Goal: Find specific page/section: Find specific page/section

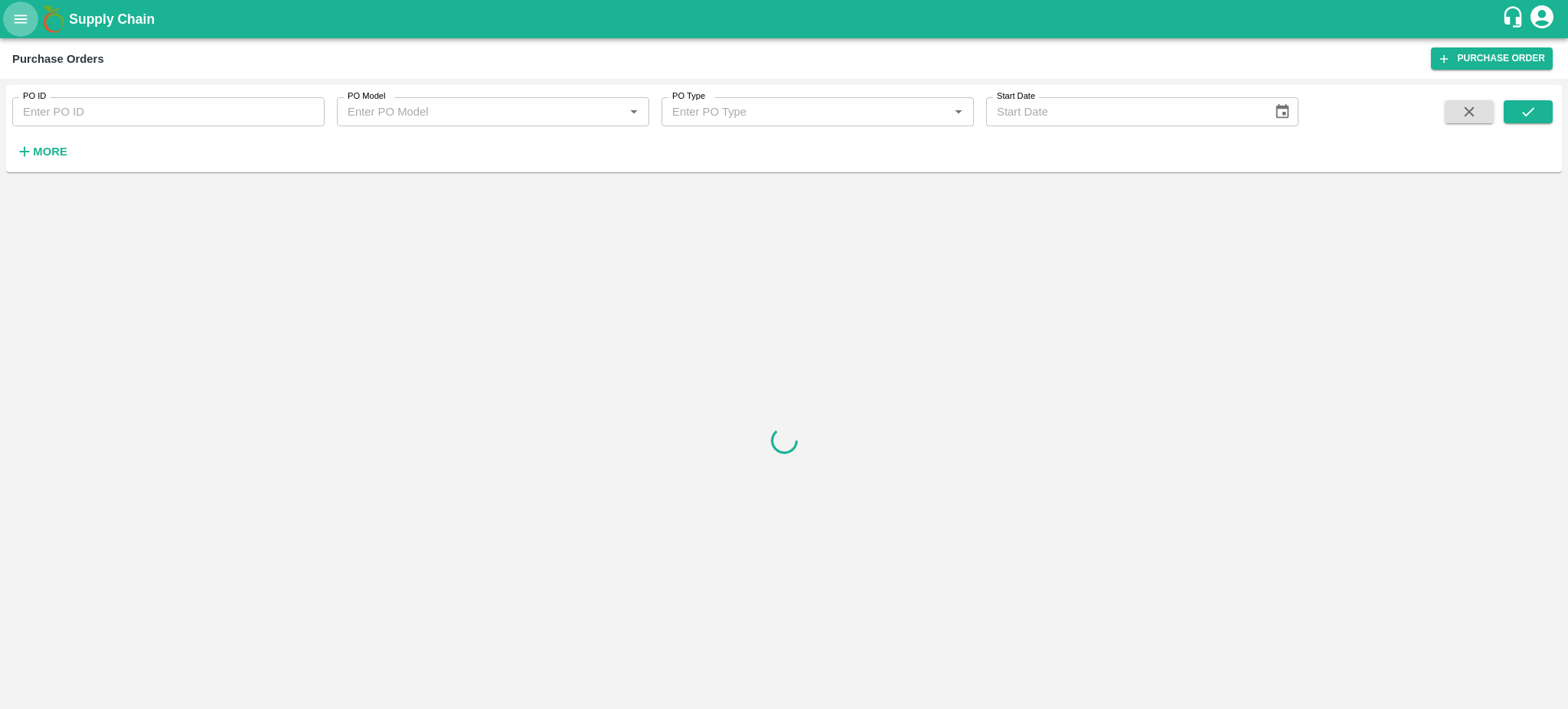
click at [21, 17] on icon "open drawer" at bounding box center [21, 19] width 16 height 16
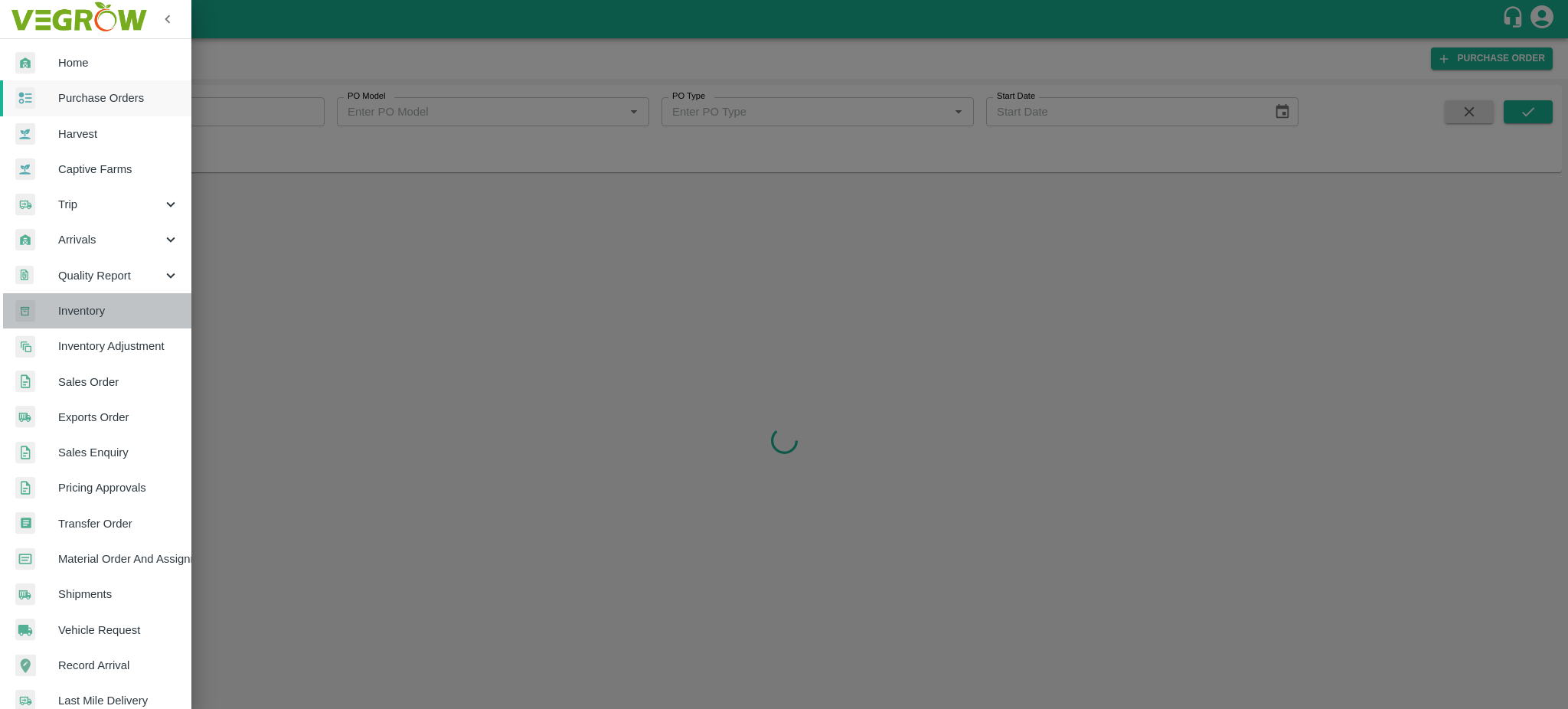
click at [98, 303] on span "Inventory" at bounding box center [119, 310] width 121 height 16
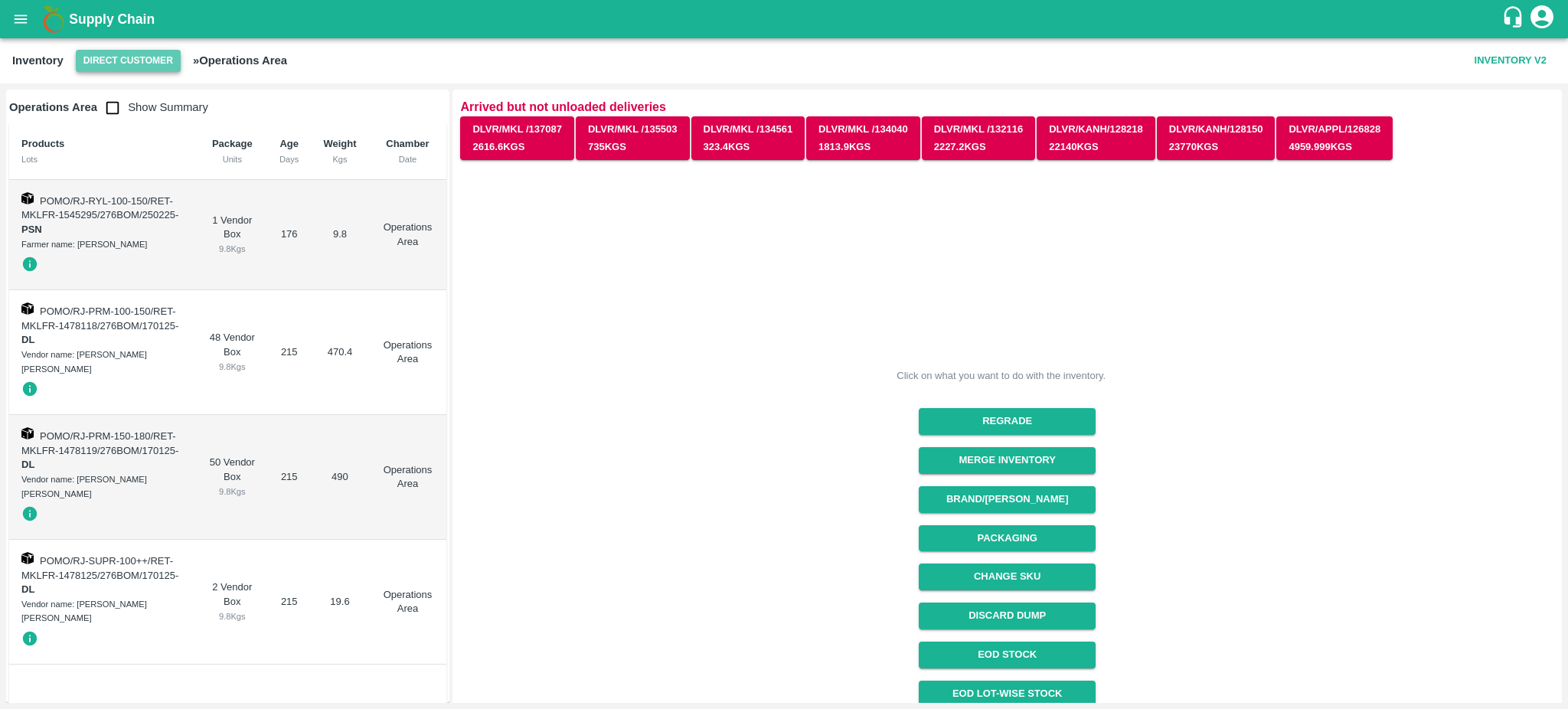
click at [115, 56] on button "Direct Customer" at bounding box center [128, 60] width 105 height 22
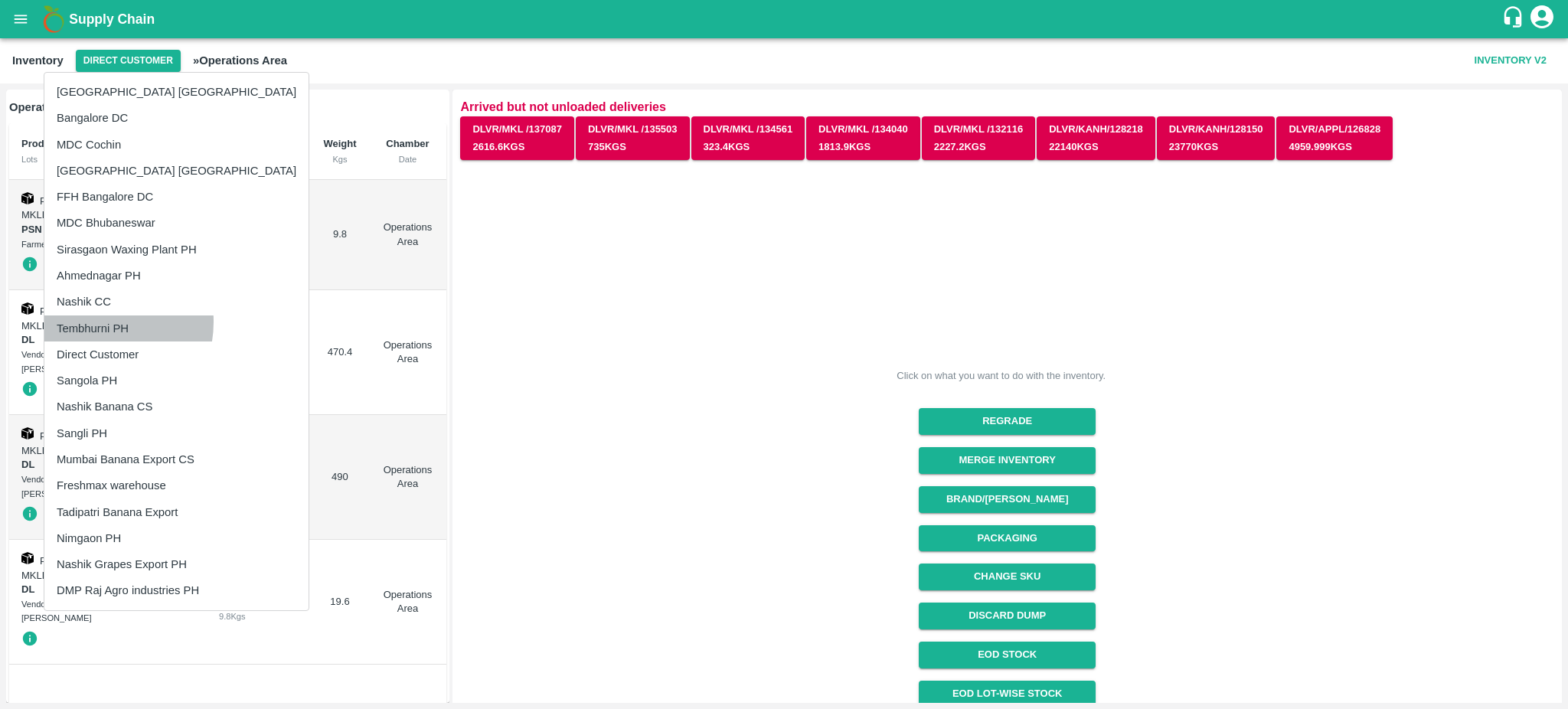
click at [96, 322] on li "Tembhurni PH" at bounding box center [176, 329] width 264 height 26
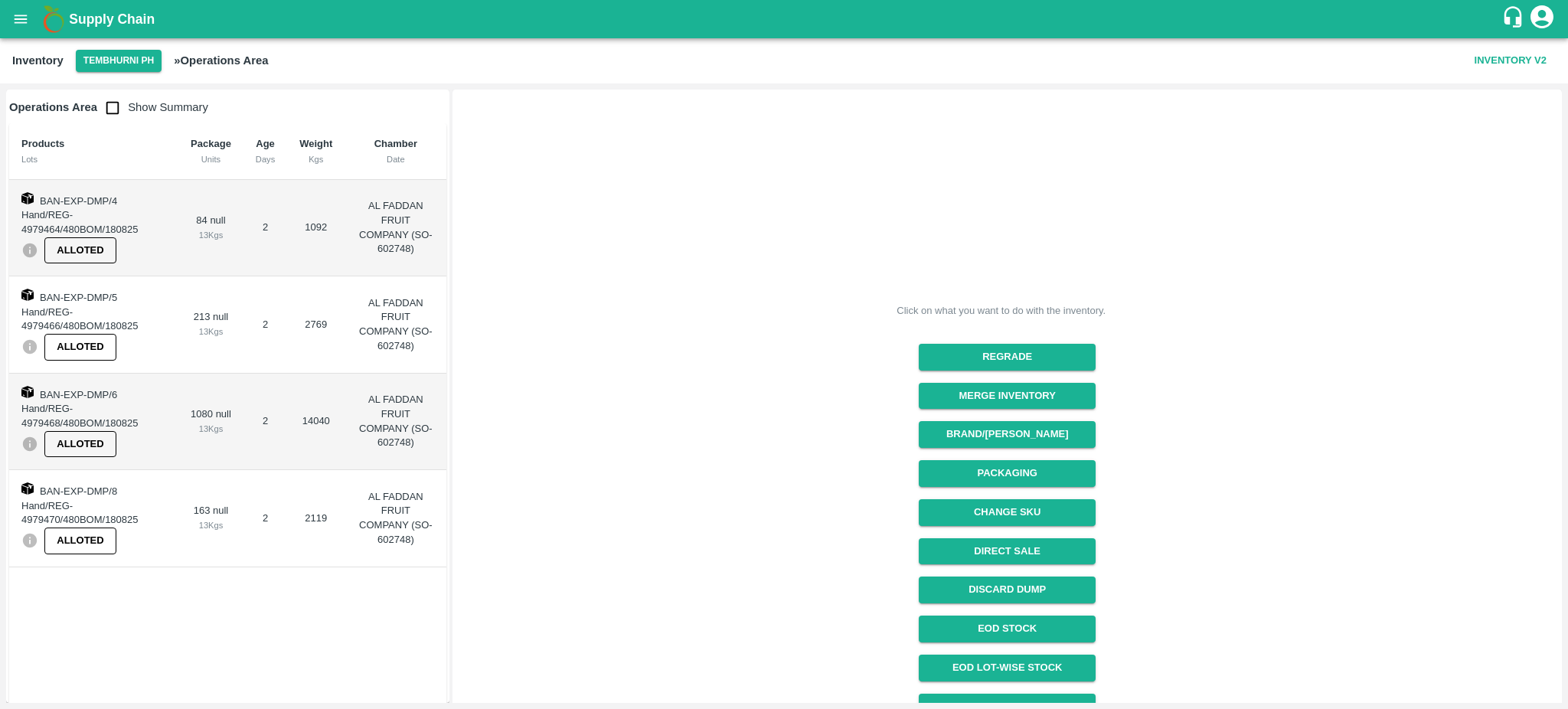
scroll to position [62, 0]
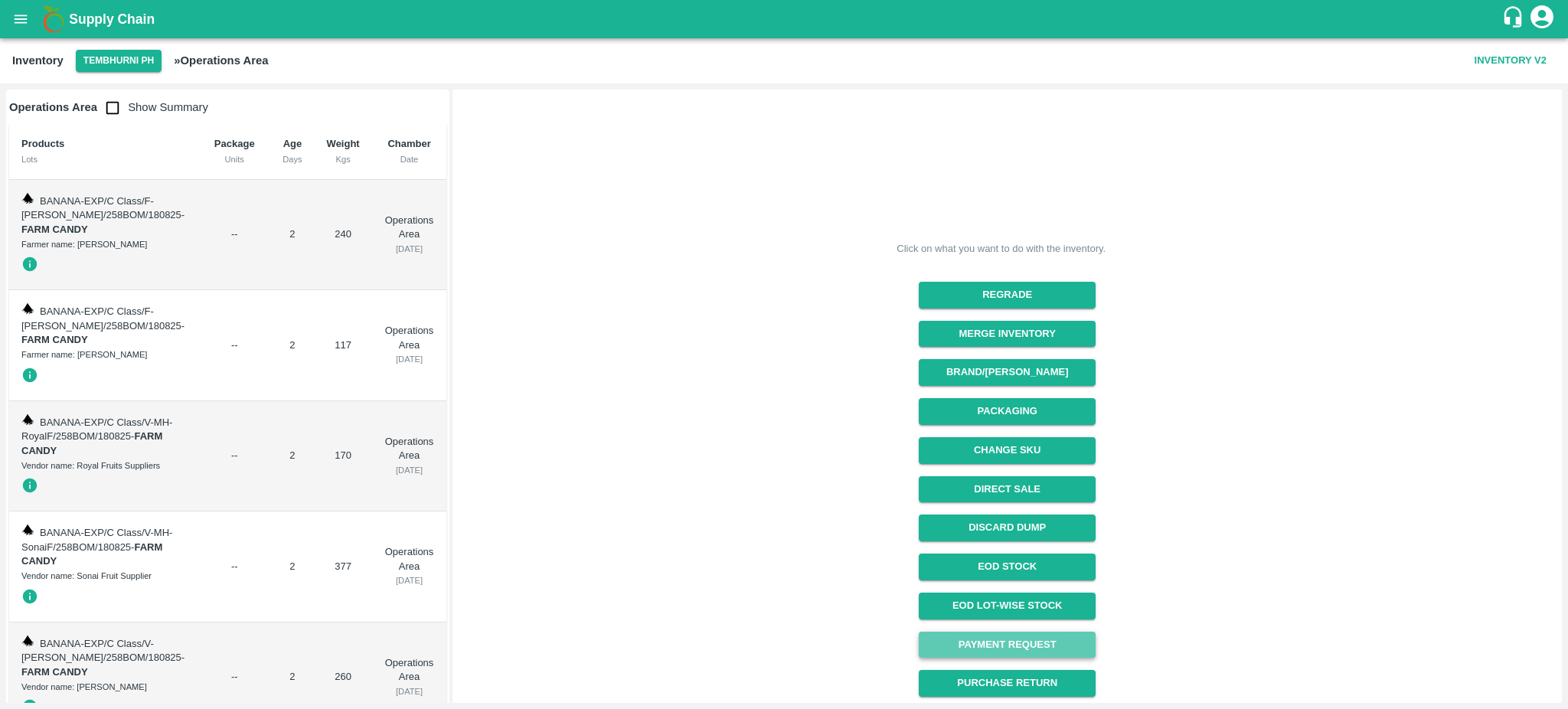
click at [1031, 639] on link "Payment Request" at bounding box center [1007, 645] width 177 height 27
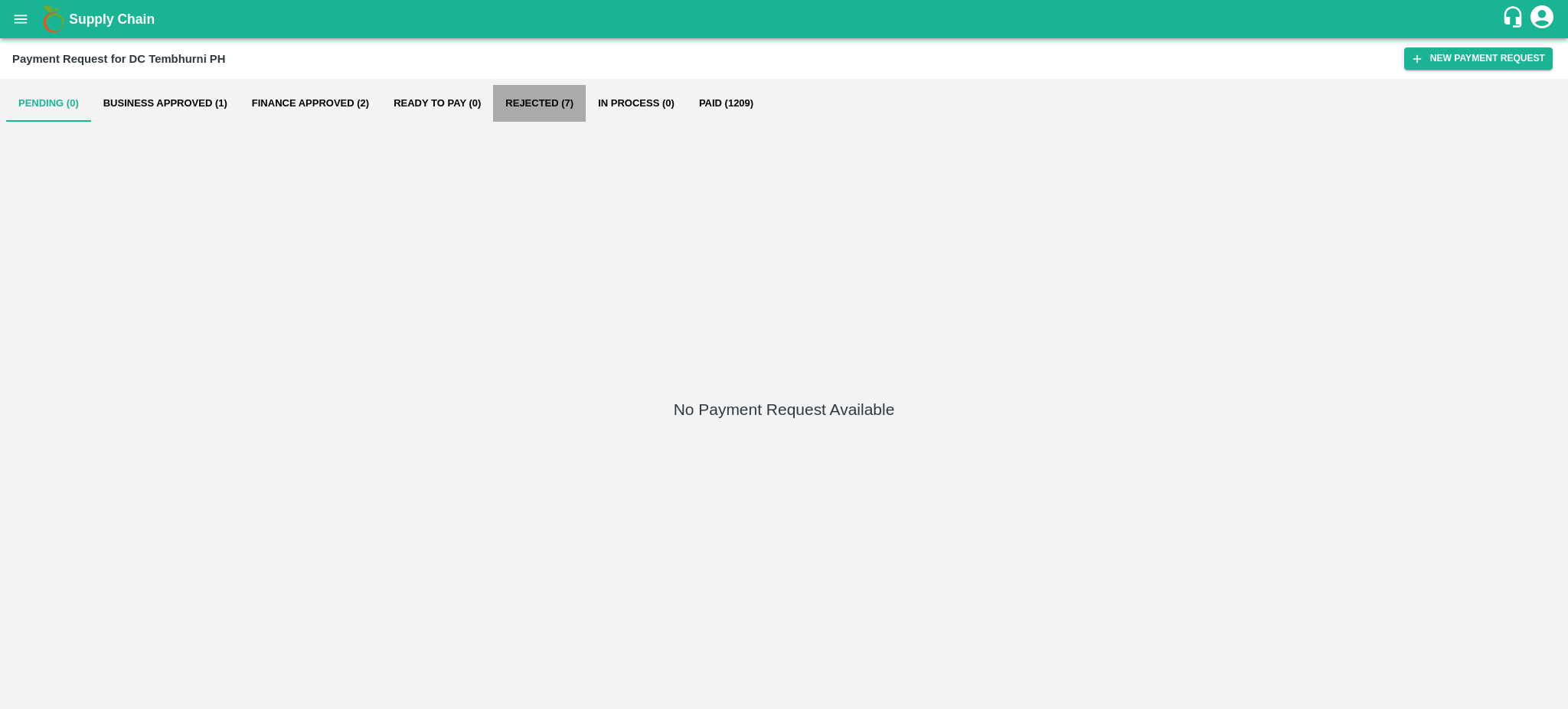
click at [533, 91] on button "Rejected (7)" at bounding box center [539, 103] width 93 height 37
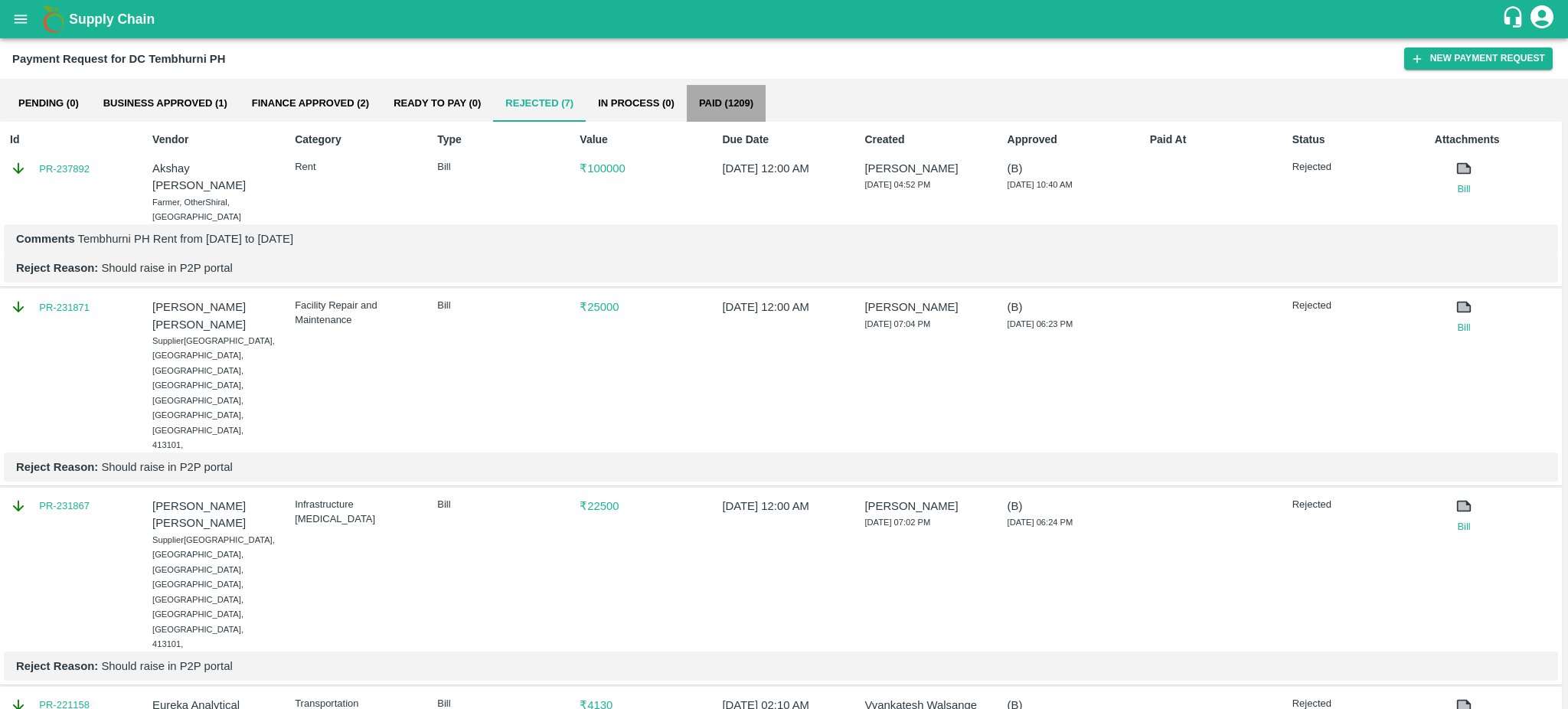
click at [717, 97] on button "Paid (1209)" at bounding box center [726, 103] width 79 height 37
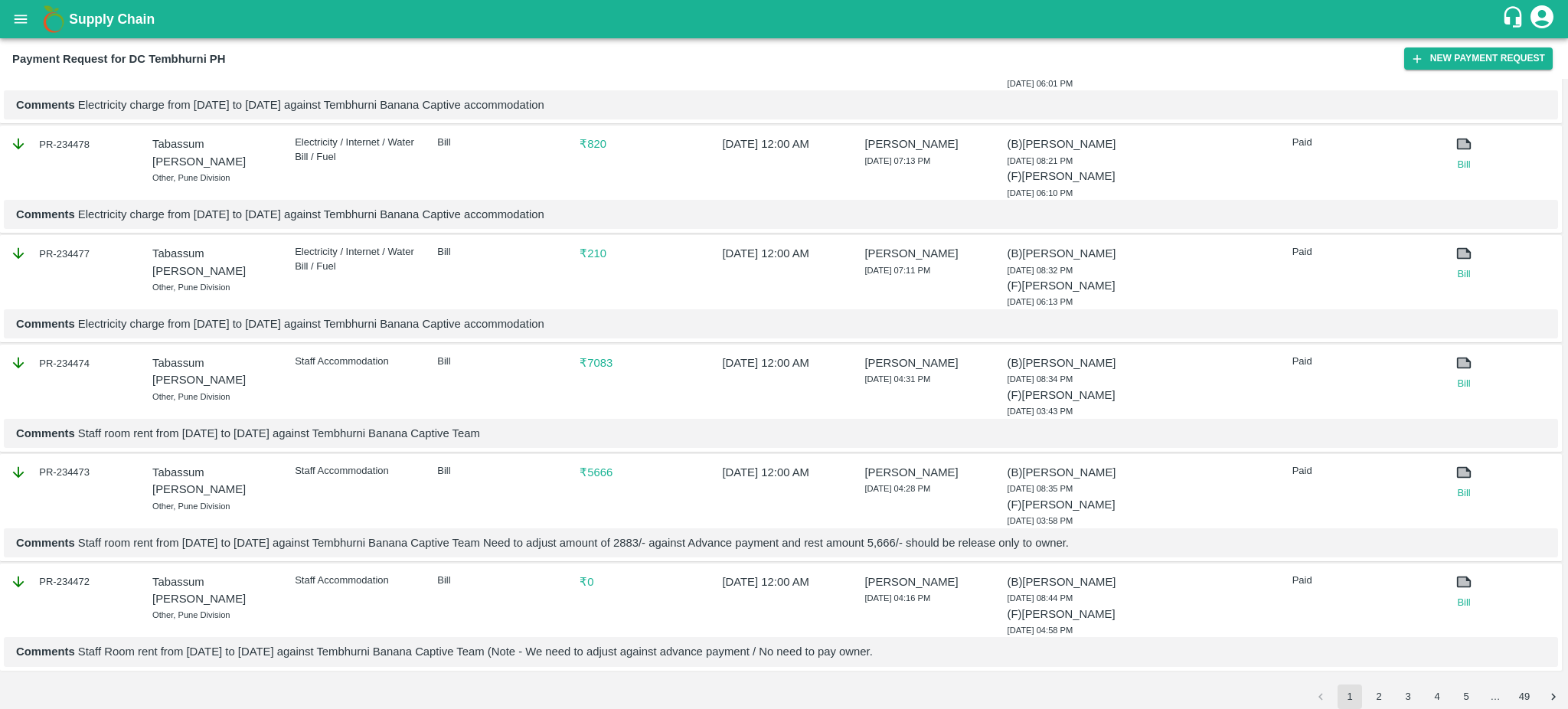
scroll to position [1919, 0]
click at [1377, 694] on button "2" at bounding box center [1379, 697] width 25 height 25
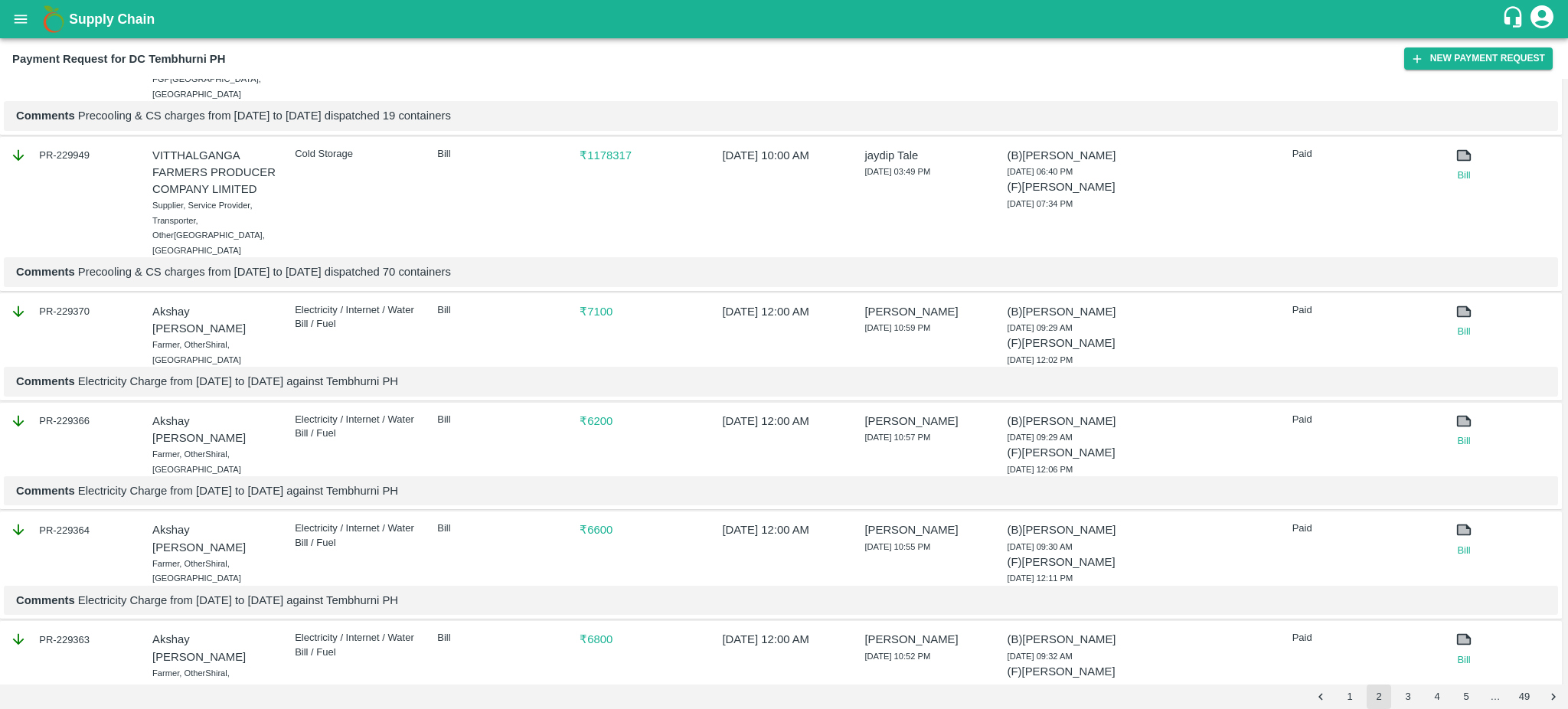
scroll to position [2153, 0]
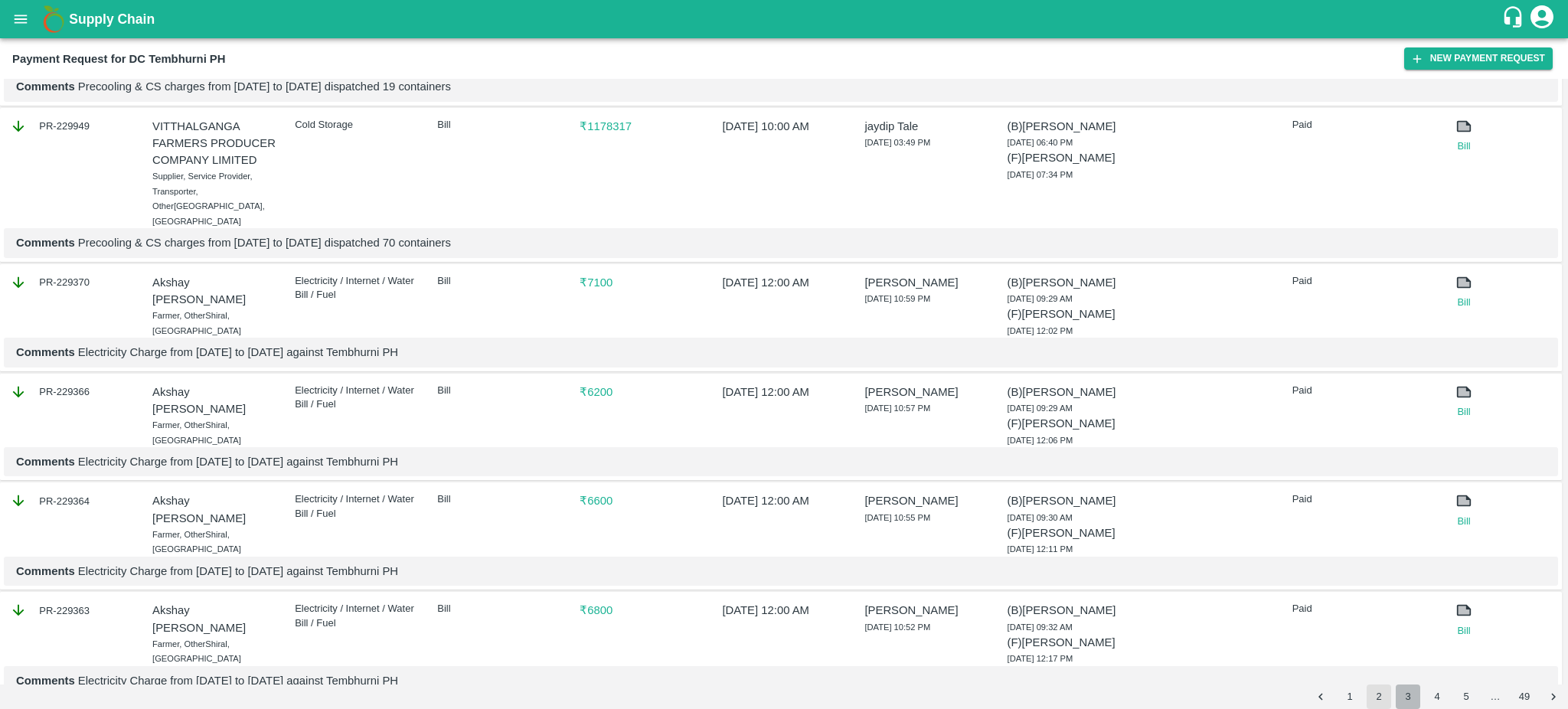
click at [1408, 697] on button "3" at bounding box center [1407, 697] width 25 height 25
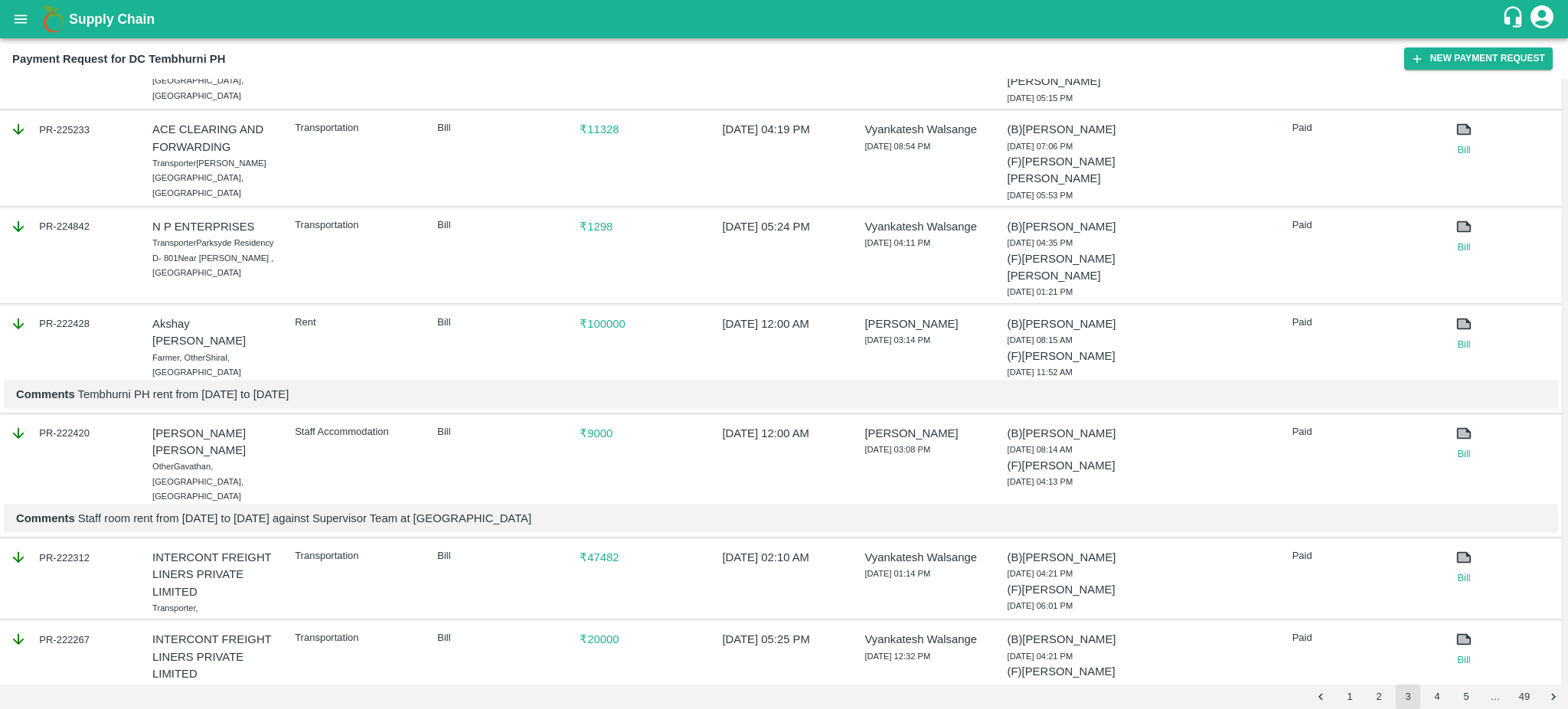
scroll to position [1980, 0]
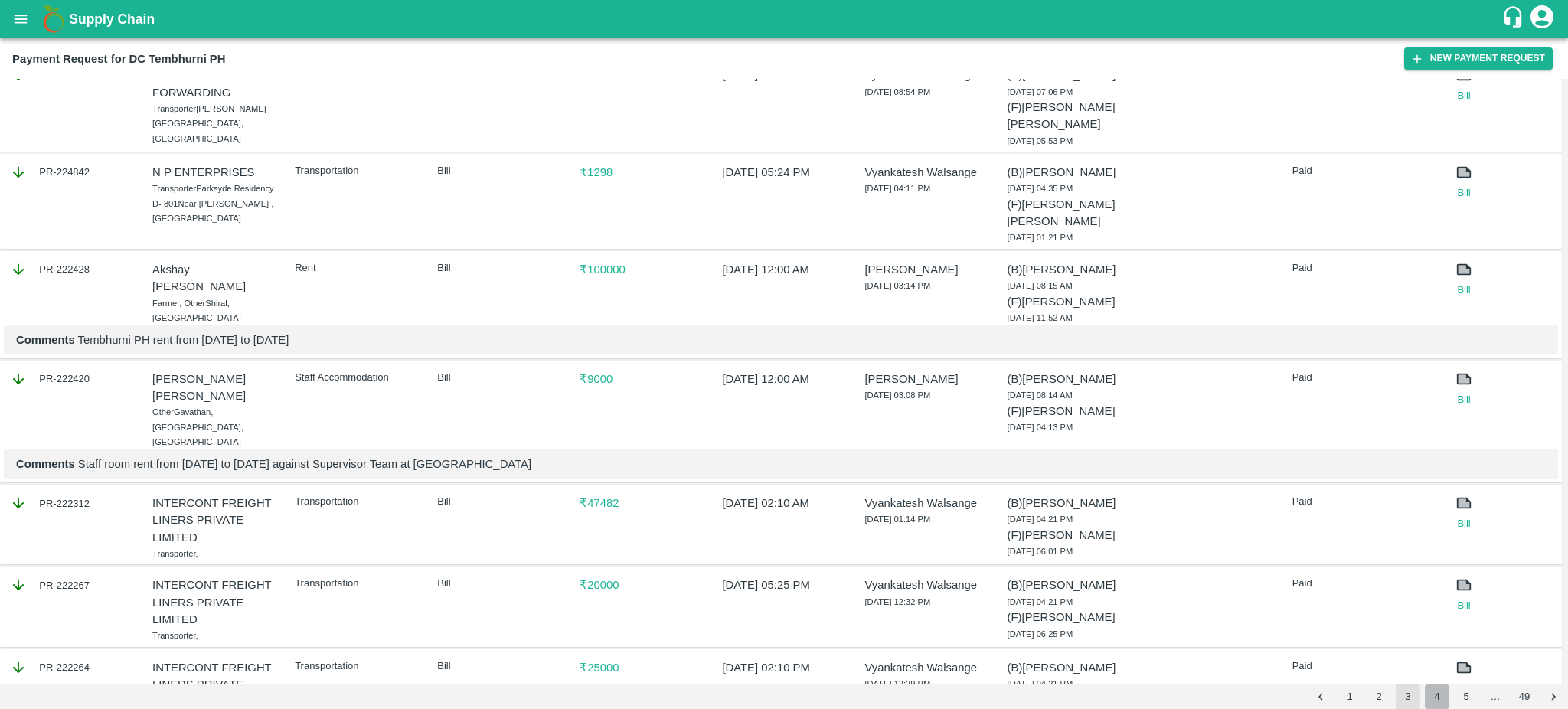
click at [1439, 696] on button "4" at bounding box center [1437, 697] width 25 height 25
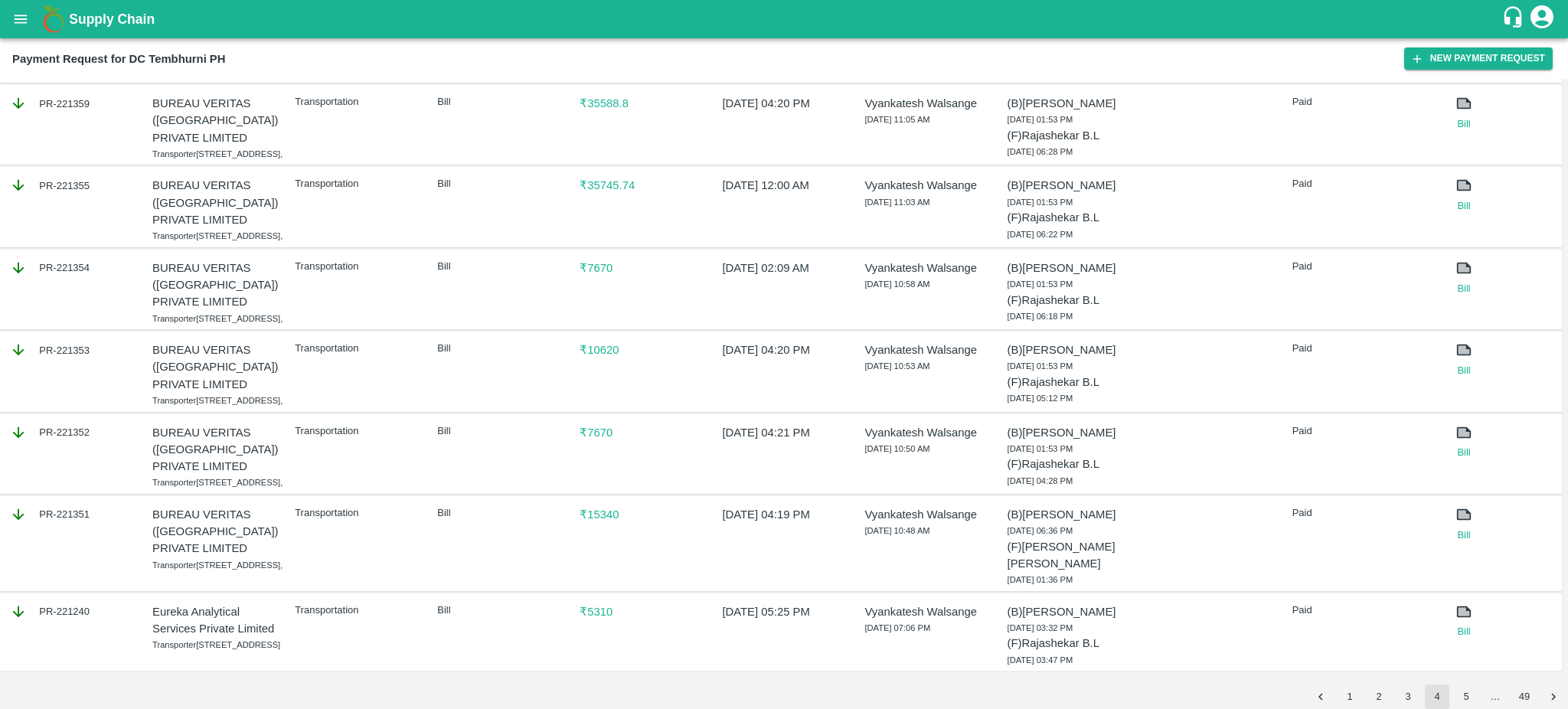
scroll to position [2077, 0]
click at [1462, 624] on link "Bill" at bounding box center [1464, 632] width 59 height 16
click at [1461, 702] on button "5" at bounding box center [1466, 697] width 25 height 25
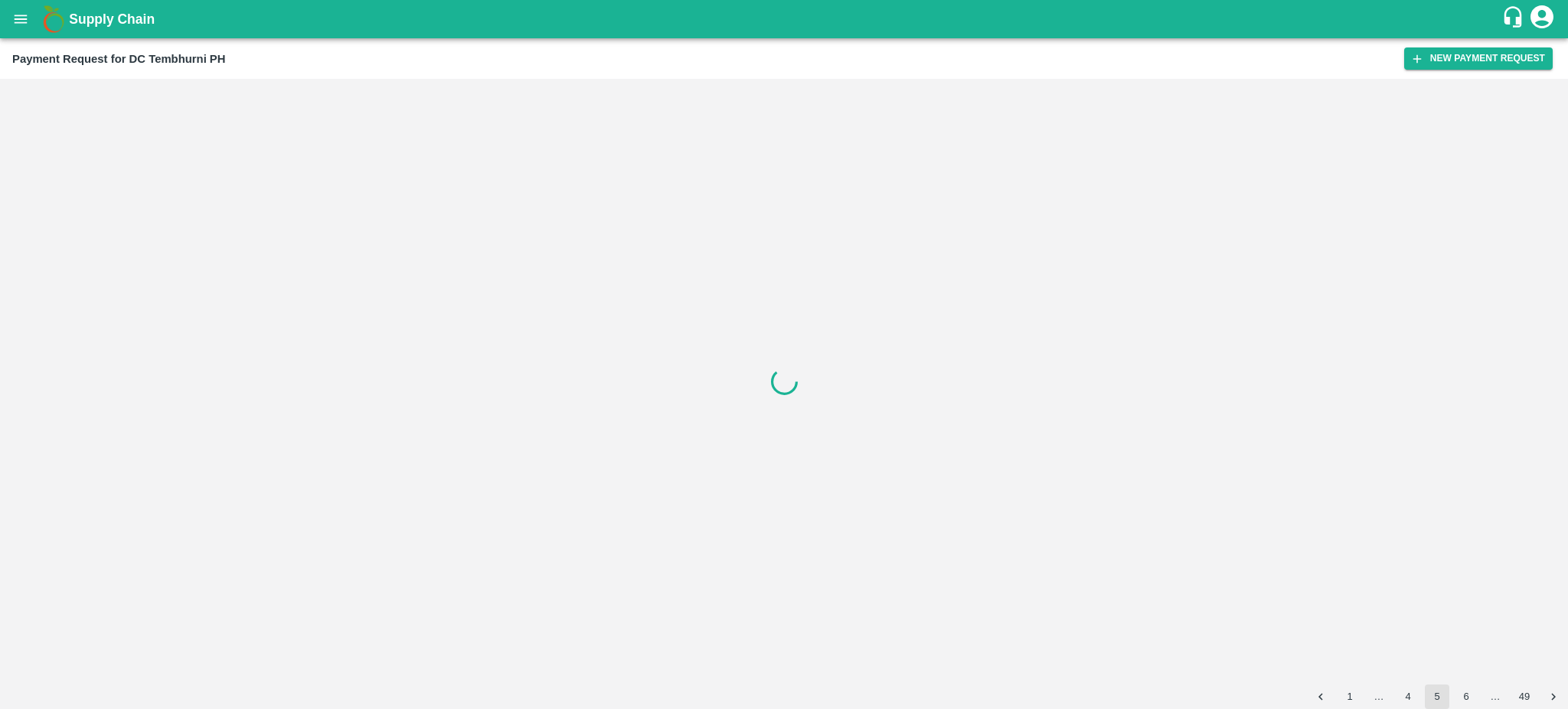
drag, startPoint x: 1566, startPoint y: 167, endPoint x: 1566, endPoint y: 377, distance: 210.0
click at [1566, 377] on div at bounding box center [784, 382] width 1568 height 606
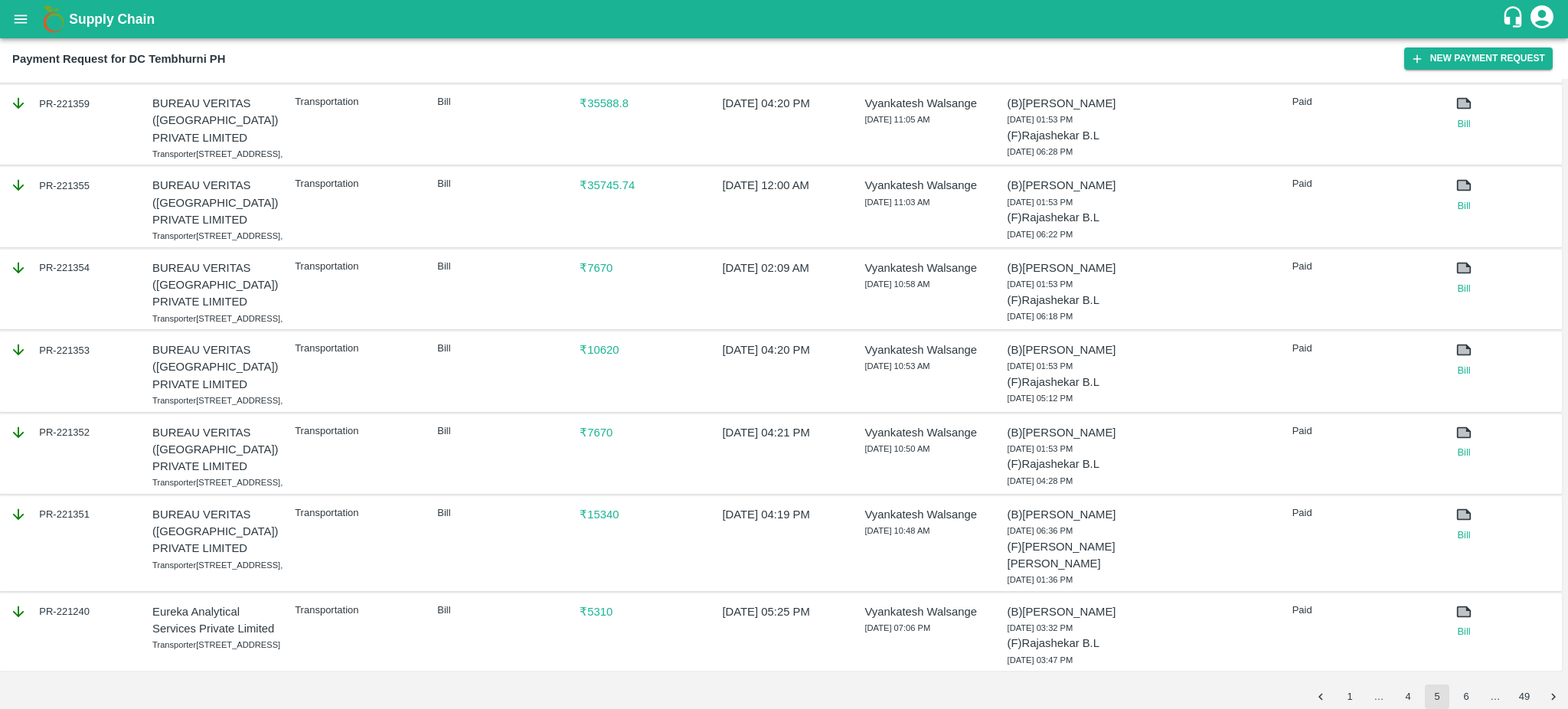
click at [1468, 702] on button "6" at bounding box center [1466, 697] width 25 height 25
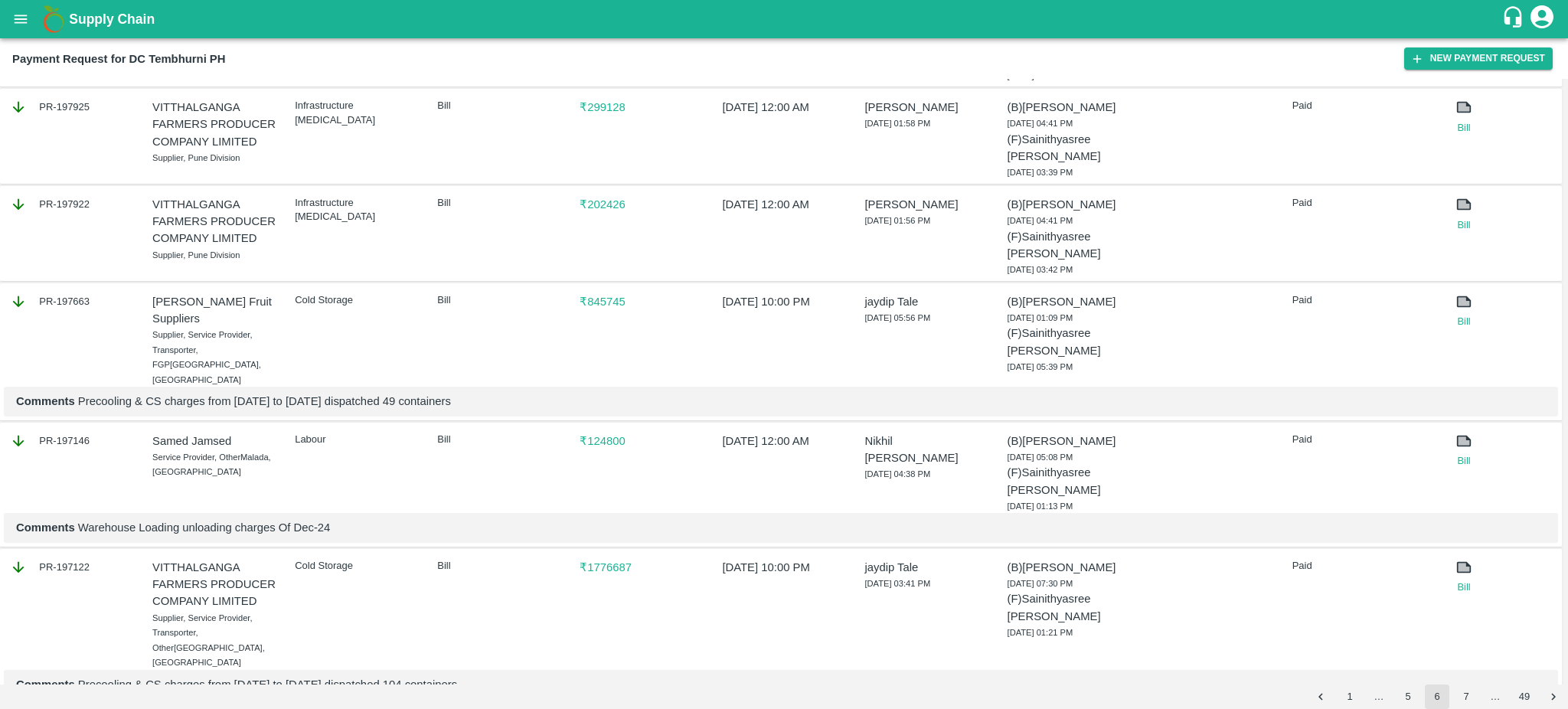
scroll to position [2050, 0]
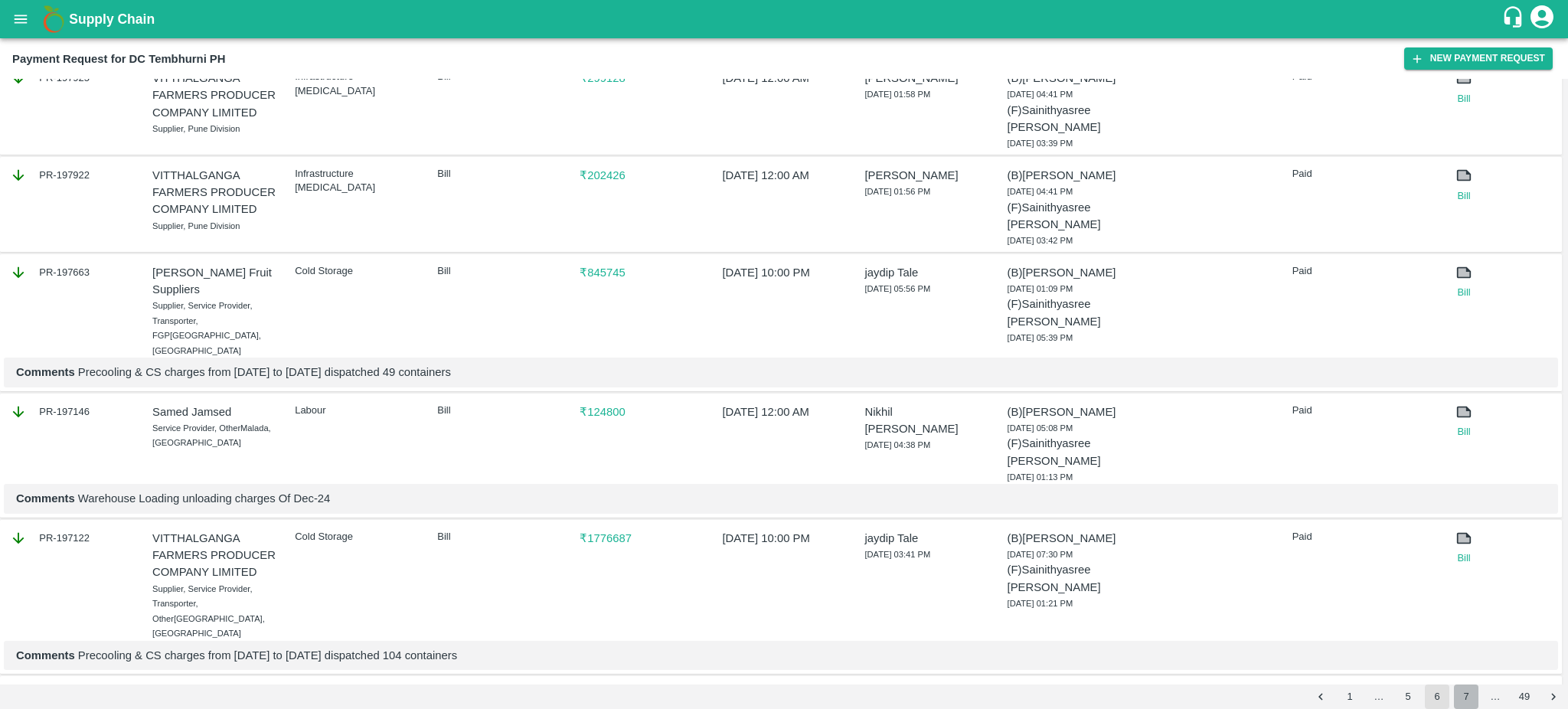
click at [1471, 698] on button "7" at bounding box center [1466, 697] width 25 height 25
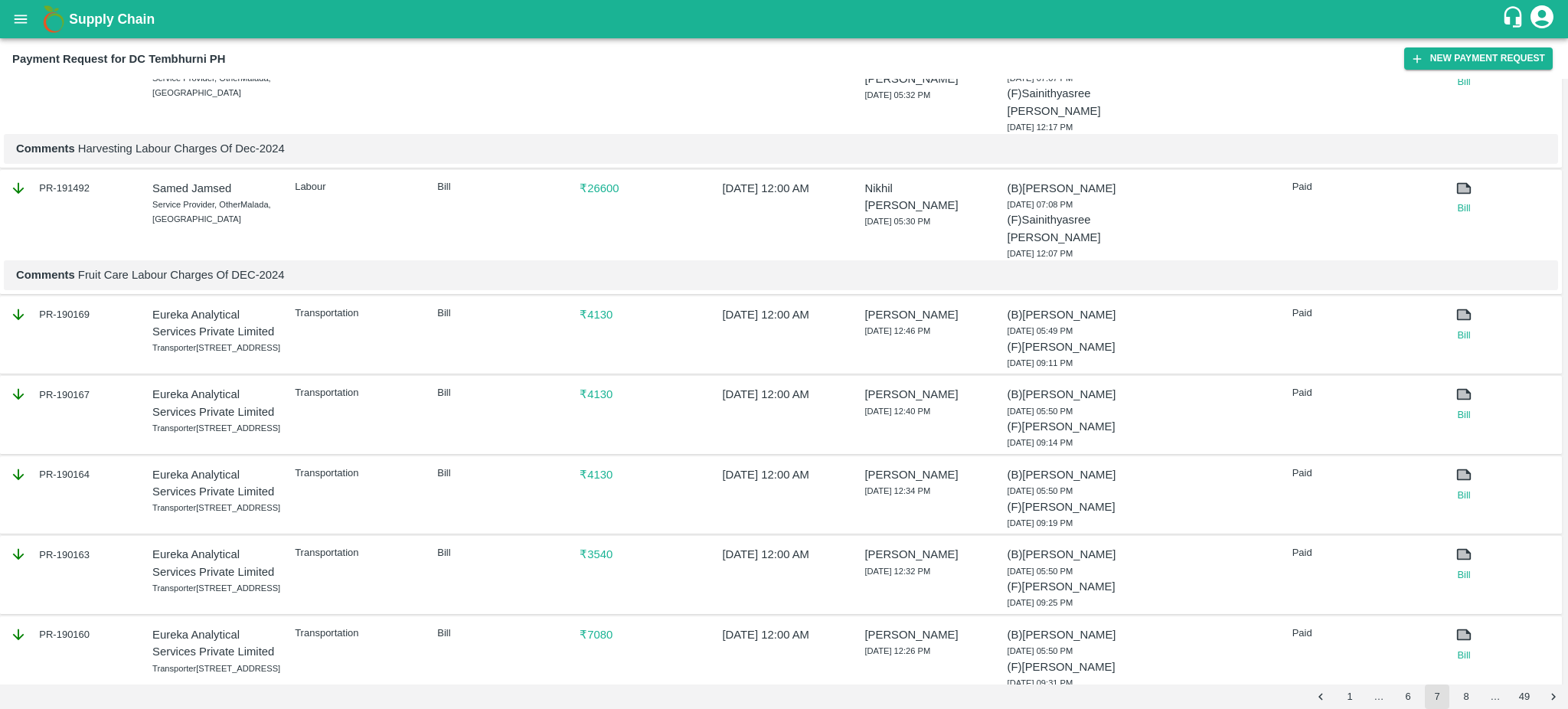
scroll to position [787, 0]
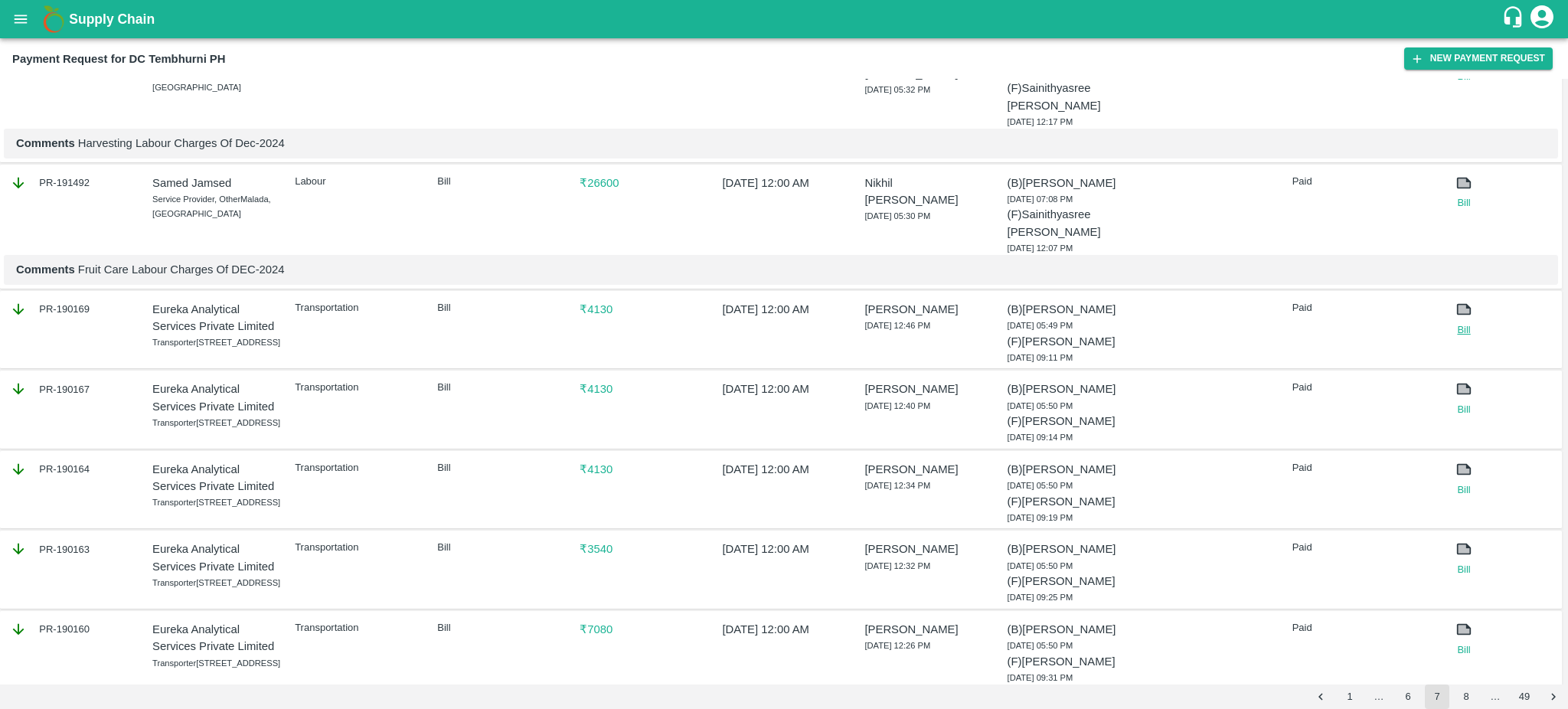
click at [1463, 323] on link "Bill" at bounding box center [1464, 330] width 59 height 16
click at [1462, 385] on icon at bounding box center [1464, 389] width 12 height 8
click at [1461, 402] on link "Bill" at bounding box center [1464, 409] width 59 height 16
click at [1460, 483] on link "Bill" at bounding box center [1464, 490] width 59 height 16
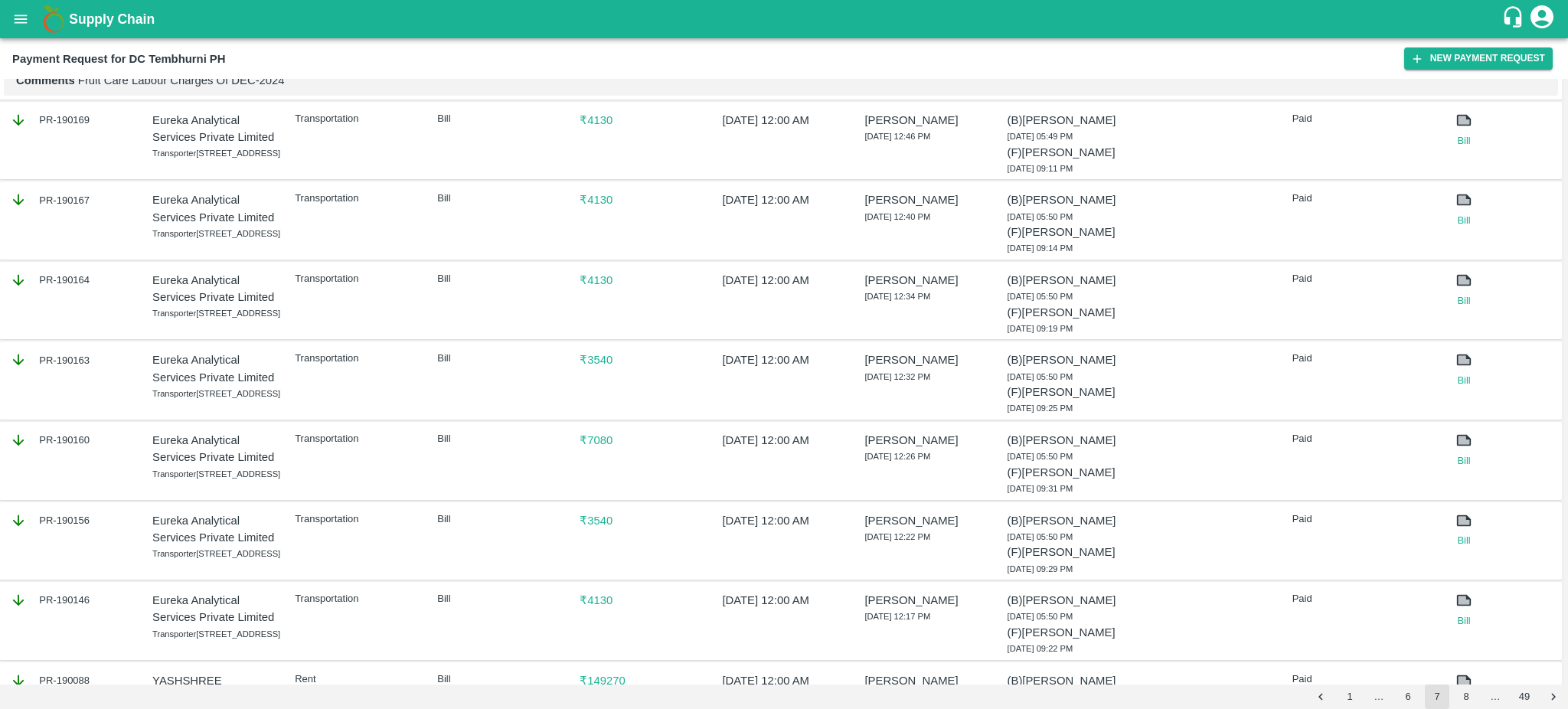
scroll to position [981, 0]
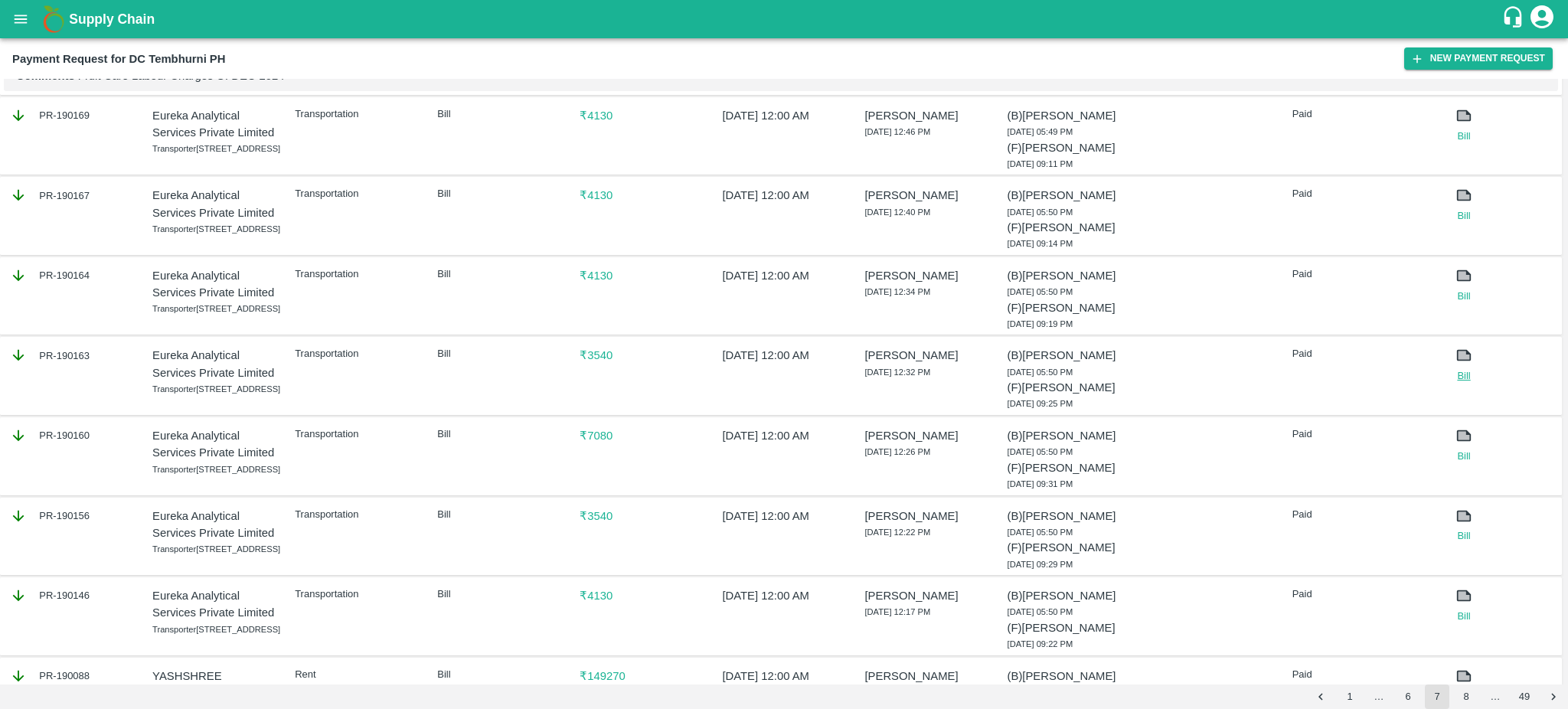
click at [1460, 384] on link "Bill" at bounding box center [1464, 375] width 59 height 16
click at [1465, 464] on link "Bill" at bounding box center [1464, 456] width 59 height 16
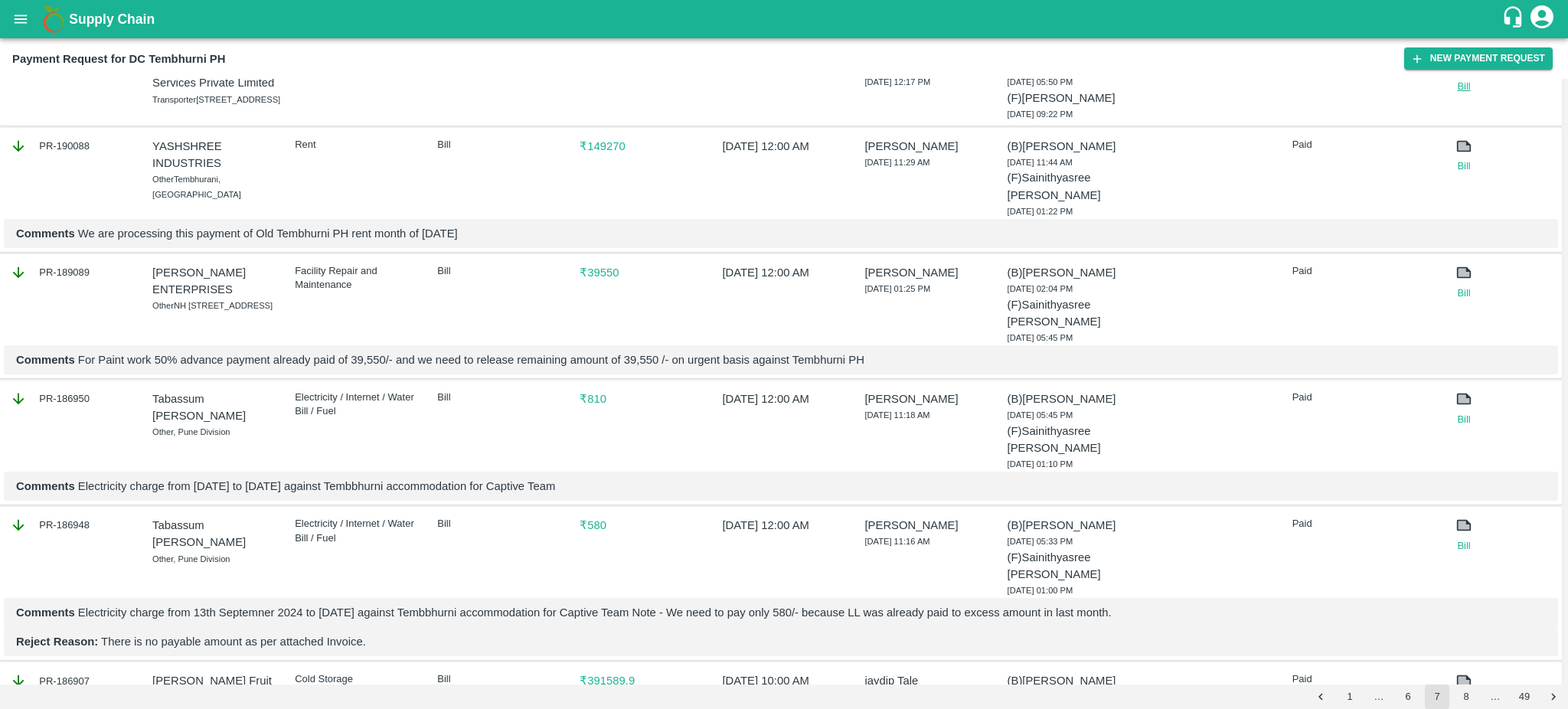
click at [1461, 94] on link "Bill" at bounding box center [1464, 86] width 59 height 16
